Goal: Information Seeking & Learning: Learn about a topic

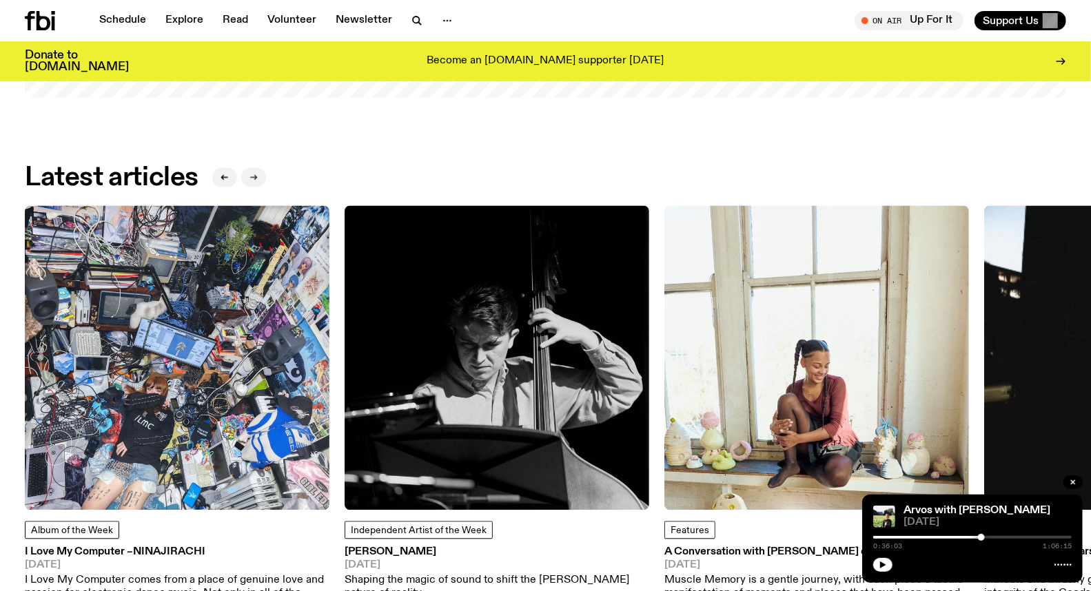
scroll to position [1647, 0]
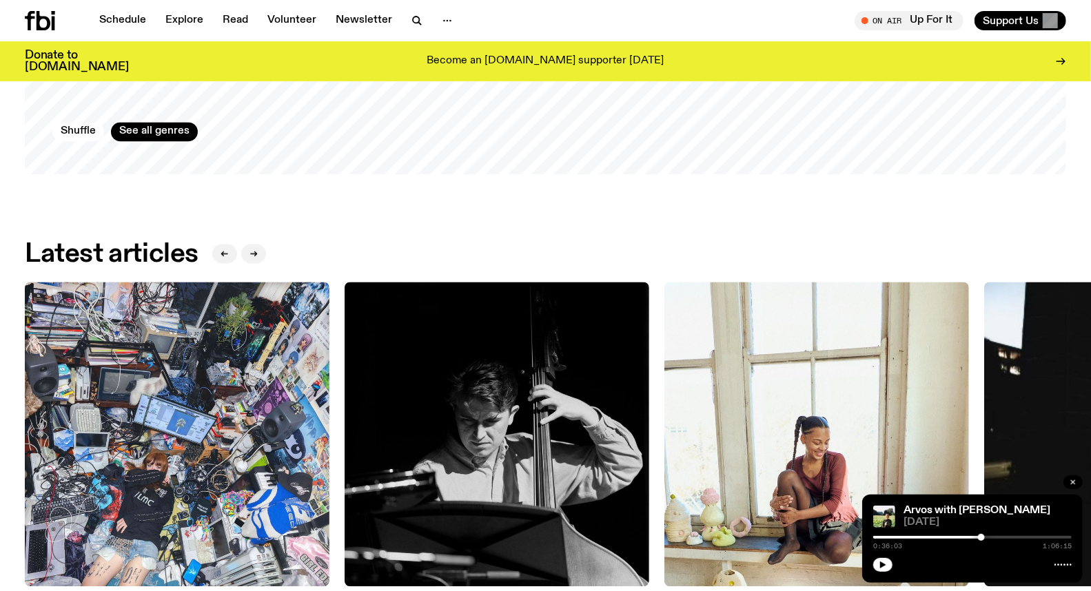
click at [1070, 478] on icon "button" at bounding box center [1073, 482] width 8 height 8
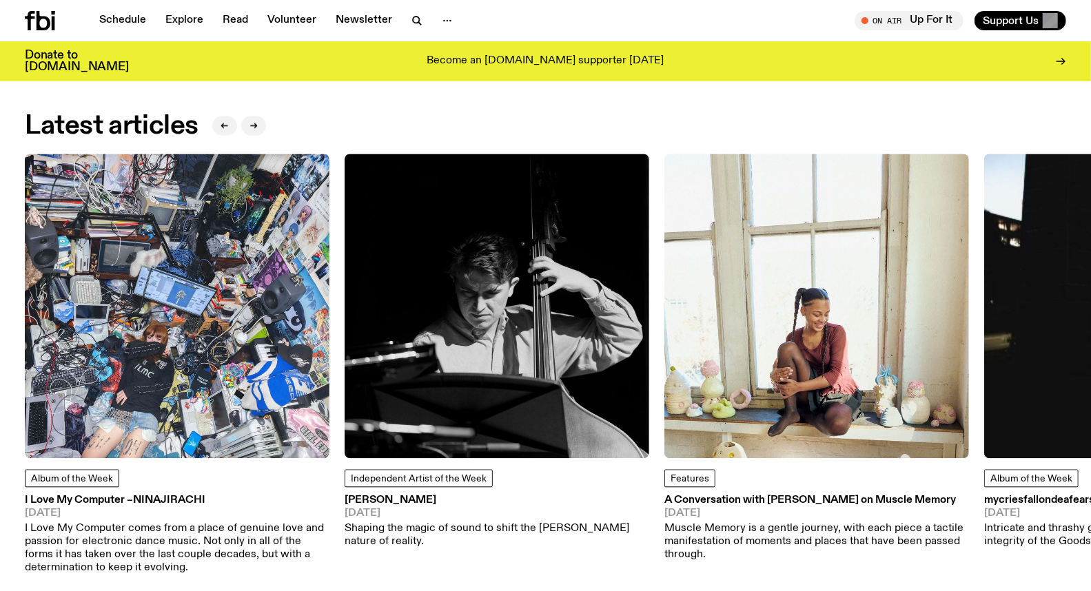
scroll to position [1800, 0]
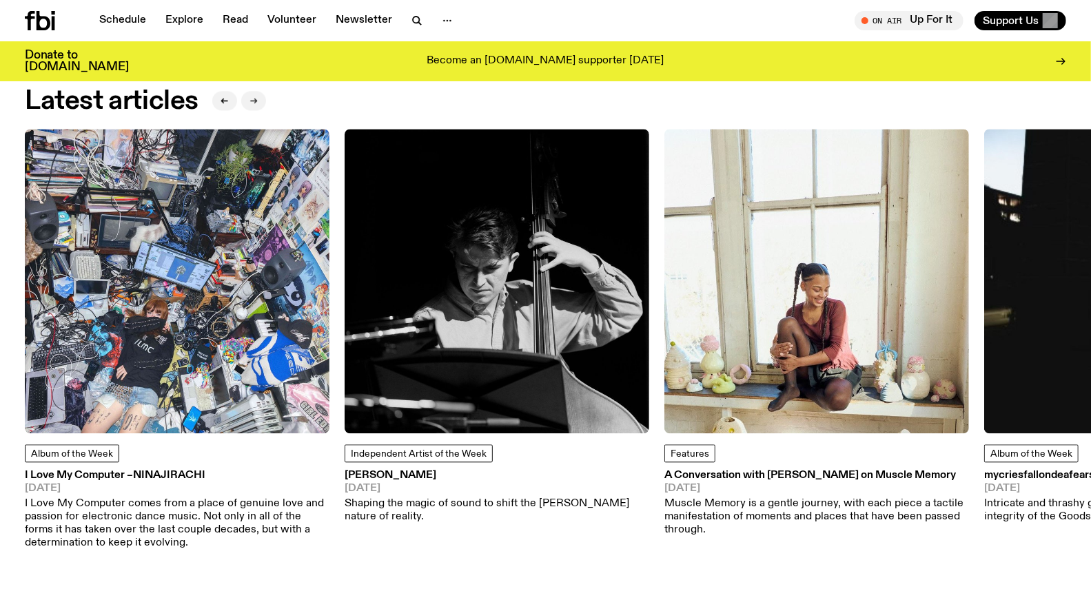
click at [250, 101] on icon "button" at bounding box center [254, 100] width 8 height 8
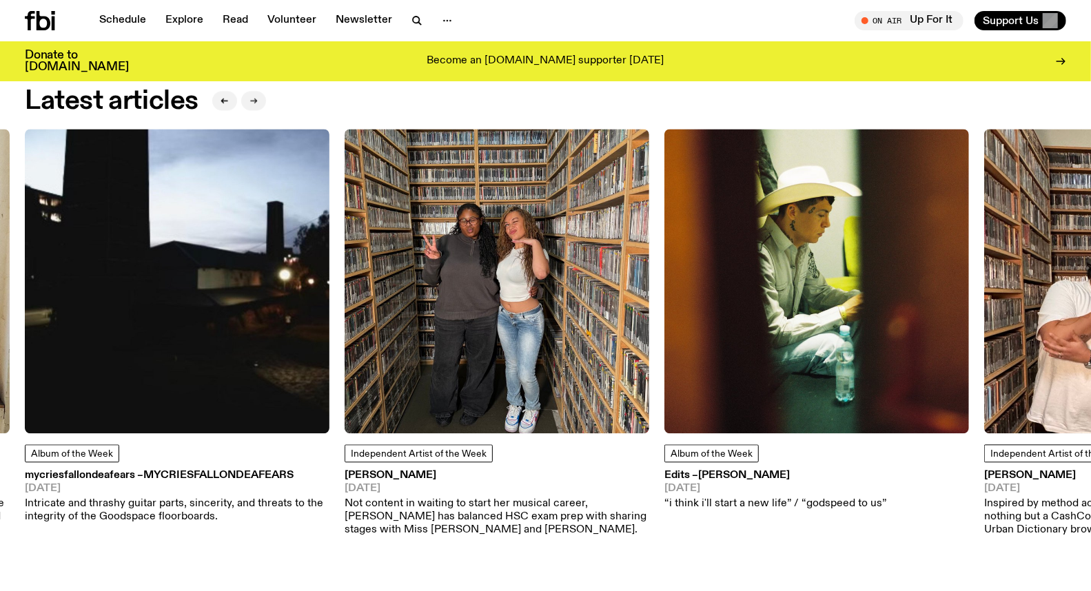
click at [250, 100] on icon "button" at bounding box center [254, 100] width 8 height 8
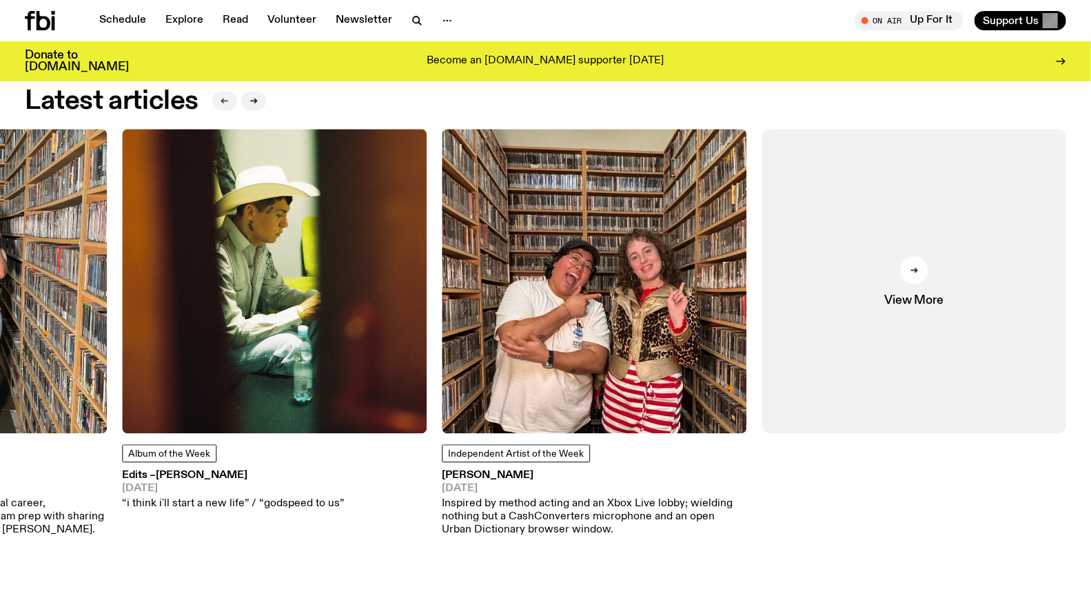
click at [233, 99] on button "button" at bounding box center [224, 100] width 25 height 19
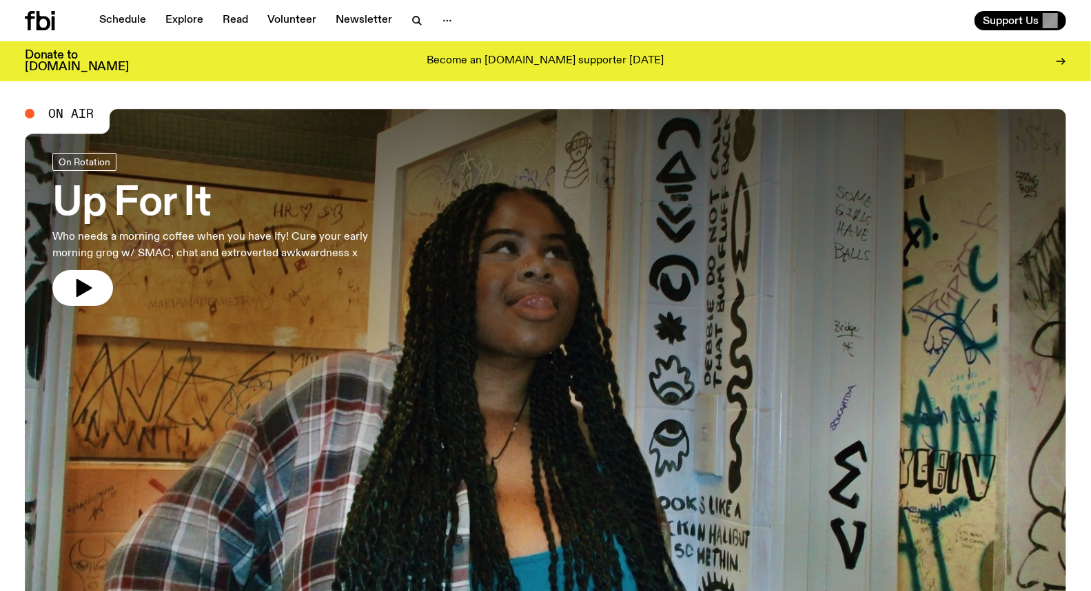
scroll to position [0, 0]
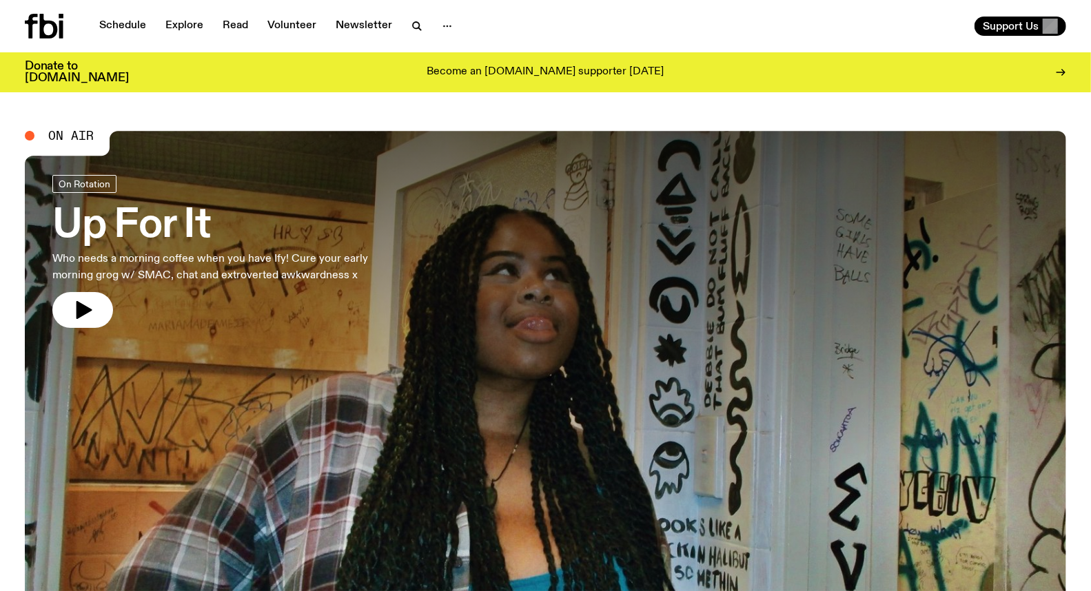
click at [102, 12] on div "Schedule Explore Read Volunteer Newsletter Support Us" at bounding box center [545, 26] width 1091 height 52
click at [148, 31] on link "Schedule" at bounding box center [122, 26] width 63 height 19
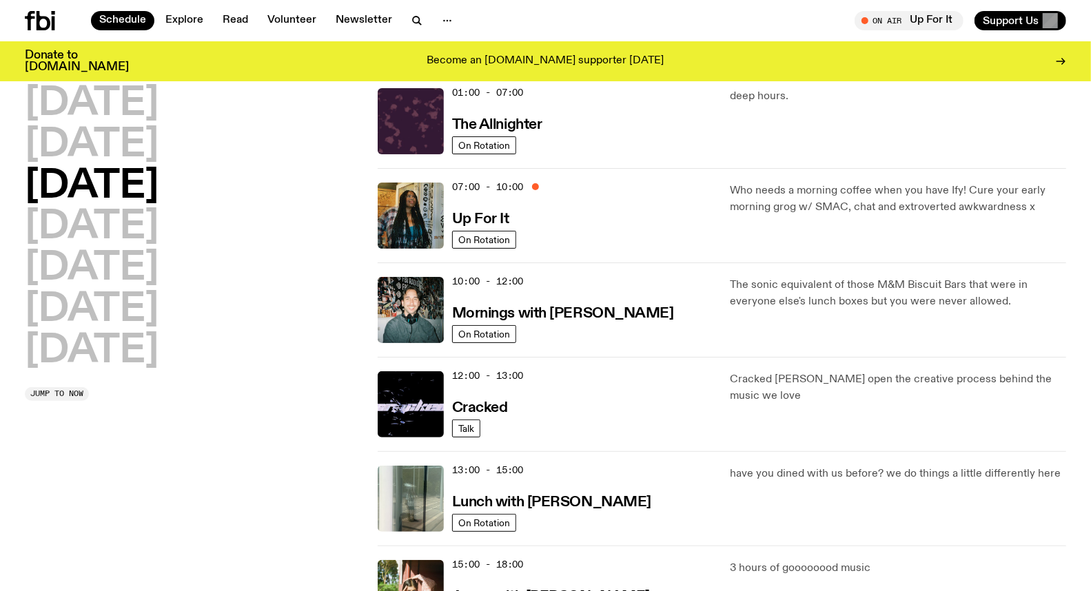
scroll to position [77, 0]
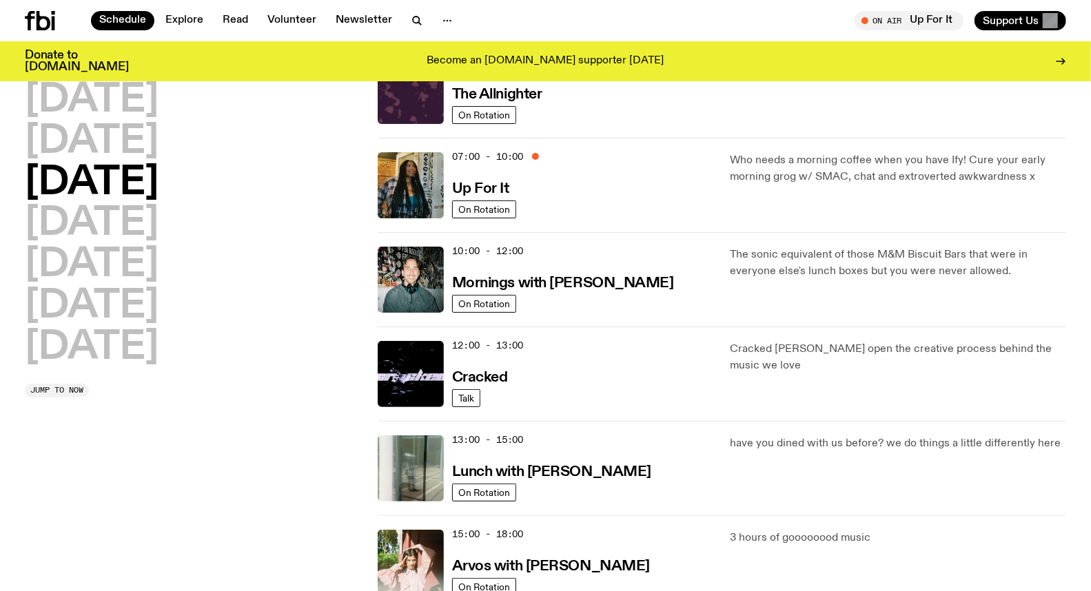
click at [451, 258] on div "10:00 - 12:00 Mornings with [PERSON_NAME] On Rotation" at bounding box center [546, 280] width 336 height 66
click at [442, 262] on div "10:00 - 12:00 Mornings with [PERSON_NAME] On Rotation" at bounding box center [546, 280] width 336 height 66
click at [427, 269] on img at bounding box center [411, 280] width 66 height 66
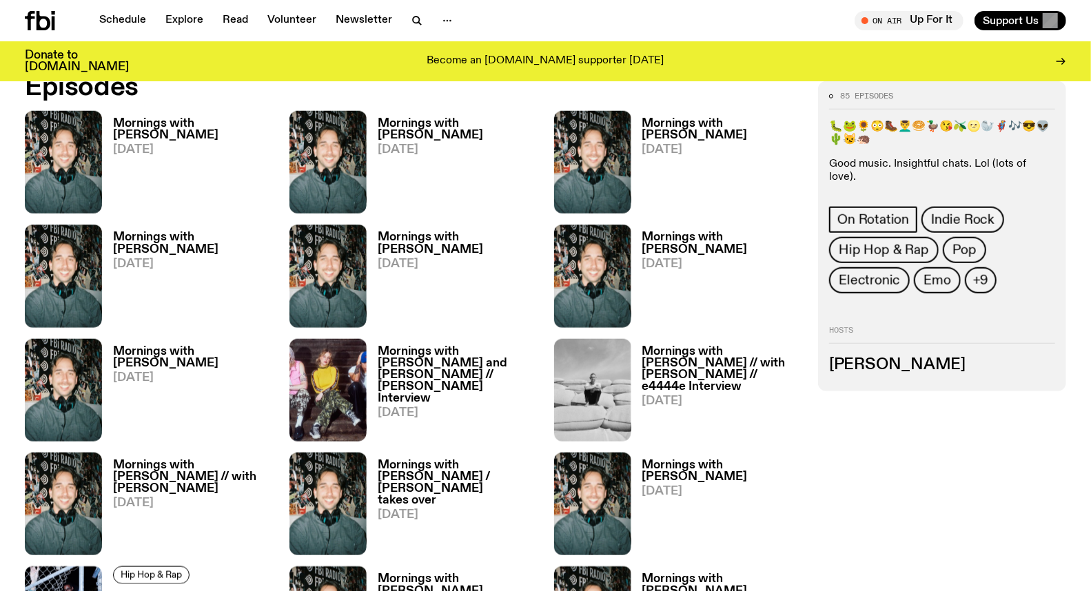
scroll to position [755, 0]
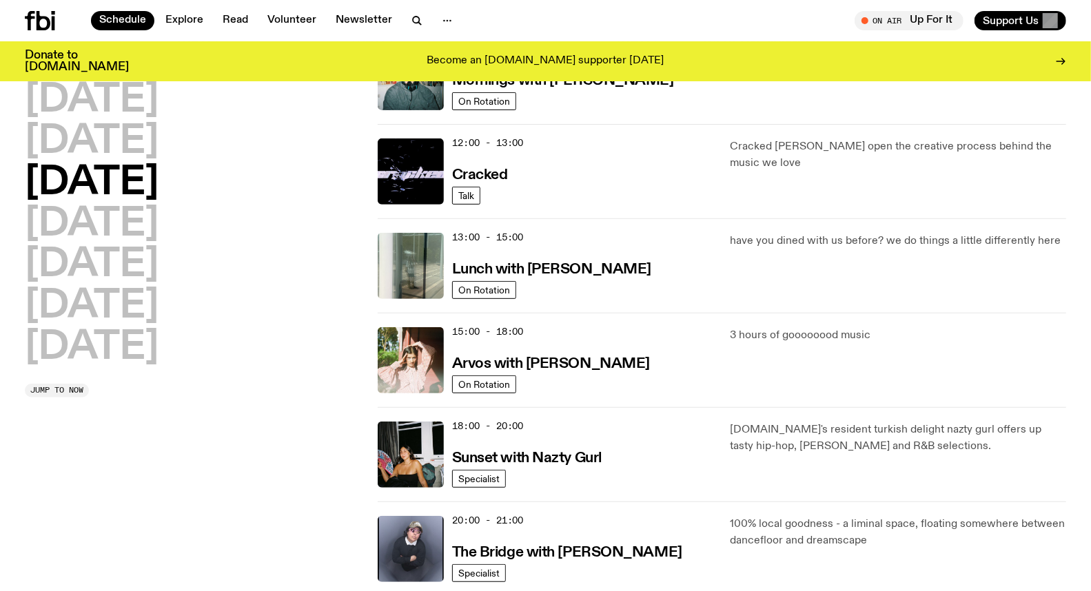
scroll to position [306, 0]
